Goal: Information Seeking & Learning: Find specific fact

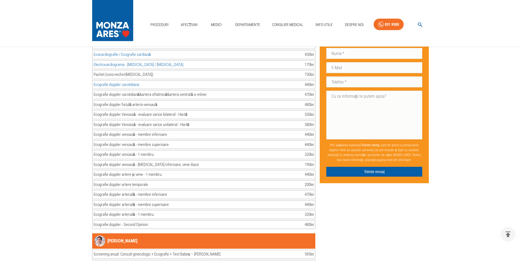
scroll to position [1449, 0]
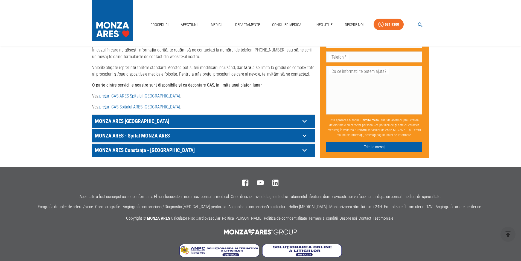
click at [301, 117] on icon at bounding box center [304, 121] width 8 height 8
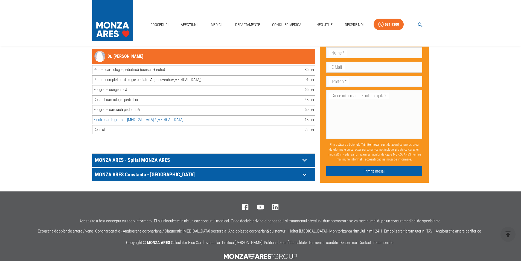
scroll to position [11154, 0]
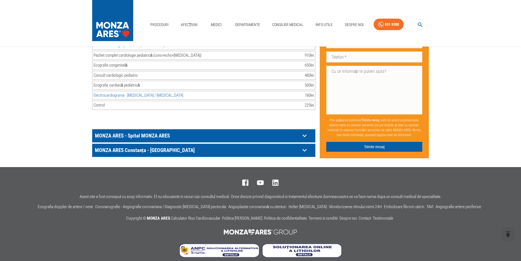
drag, startPoint x: 305, startPoint y: 127, endPoint x: 294, endPoint y: 127, distance: 11.2
click at [303, 131] on icon at bounding box center [304, 135] width 8 height 8
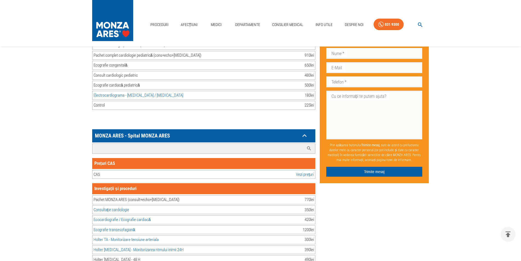
click at [97, 144] on input "Caută investigație/procedură..." at bounding box center [198, 149] width 212 height 10
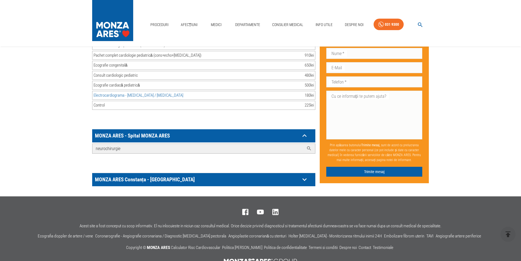
type input "neurochirurgie"
click at [308, 145] on icon at bounding box center [308, 147] width 5 height 5
click at [309, 145] on icon at bounding box center [308, 147] width 5 height 5
click at [305, 131] on icon at bounding box center [304, 135] width 8 height 8
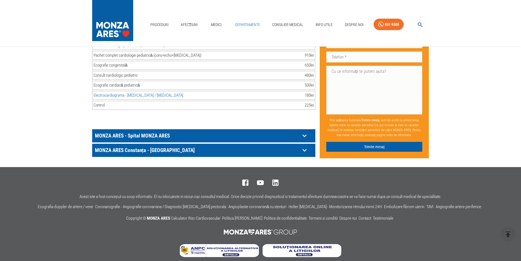
click at [245, 24] on link "Departamente" at bounding box center [247, 24] width 29 height 11
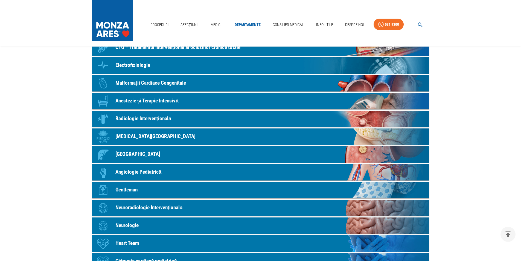
scroll to position [22, 0]
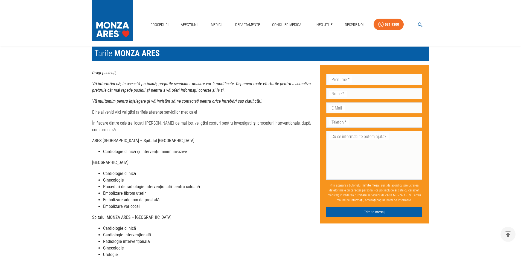
scroll to position [276, 0]
